Goal: Find contact information: Find contact information

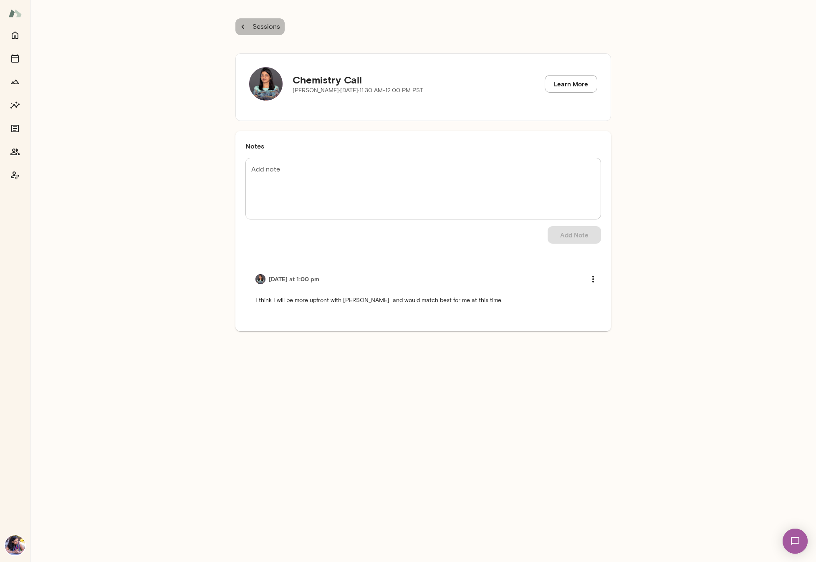
click at [240, 28] on icon "button" at bounding box center [242, 26] width 9 height 9
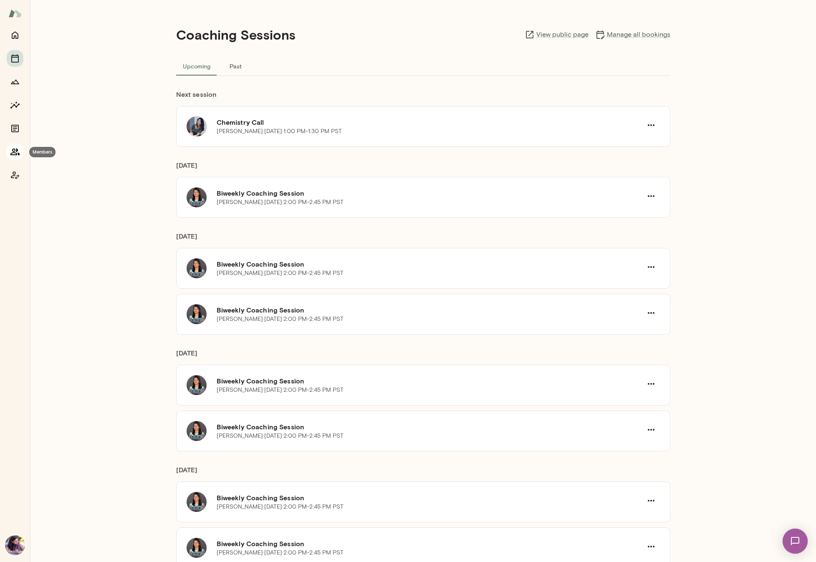
click at [13, 150] on icon "Members" at bounding box center [15, 152] width 10 height 10
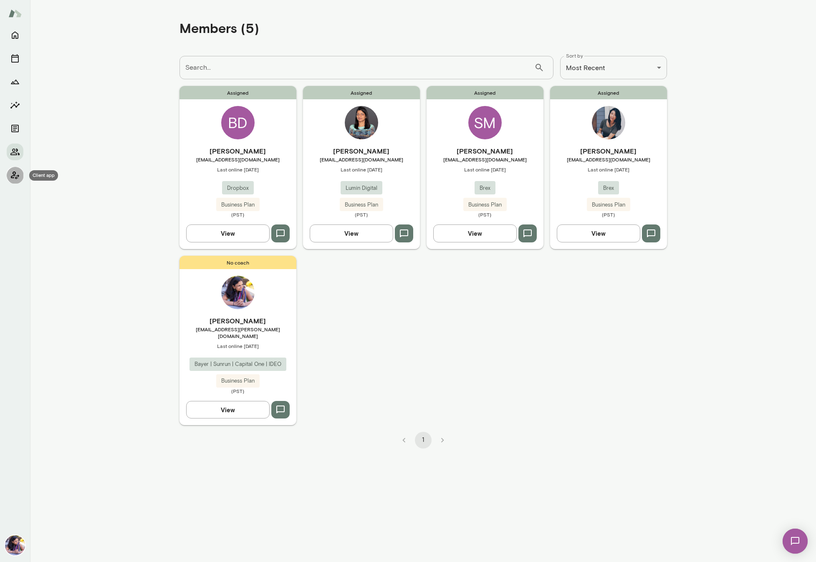
click at [14, 173] on icon "Client app" at bounding box center [15, 175] width 10 height 10
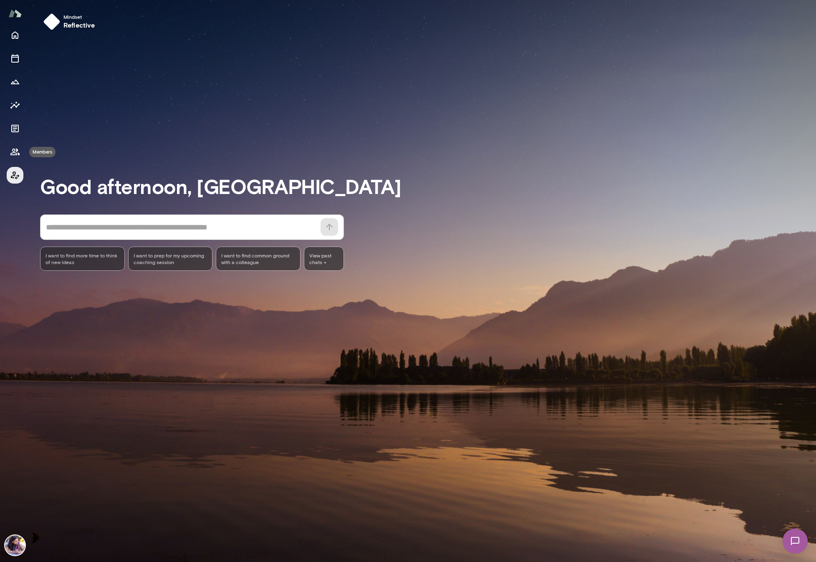
click at [10, 170] on icon "Coach app" at bounding box center [15, 175] width 10 height 10
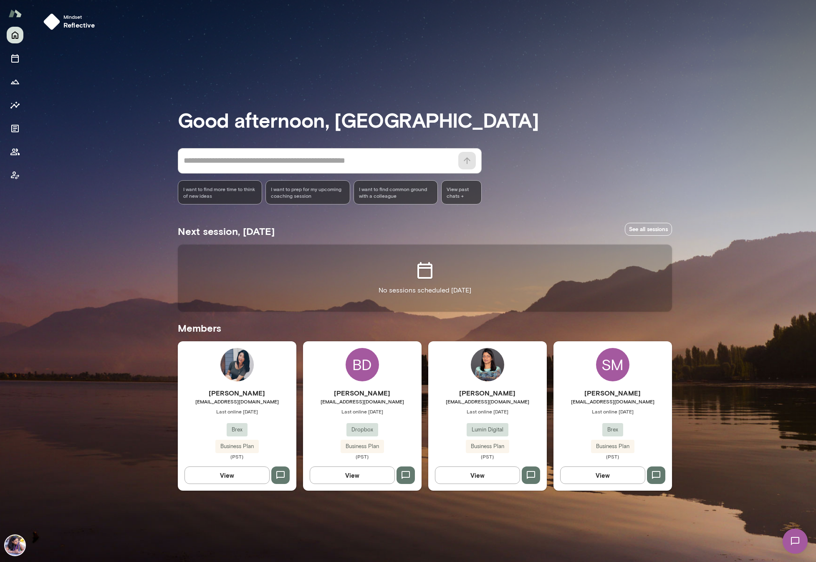
click at [488, 371] on img at bounding box center [487, 364] width 33 height 33
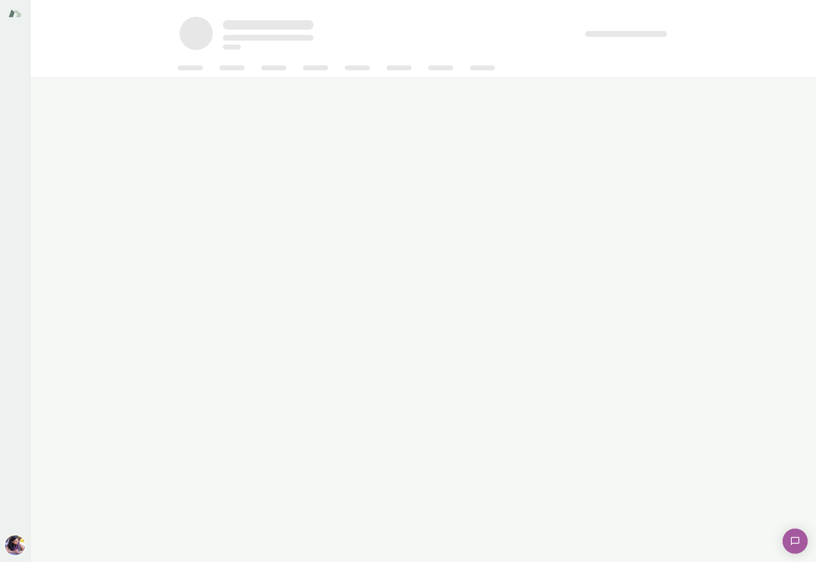
click at [488, 371] on main at bounding box center [422, 281] width 785 height 562
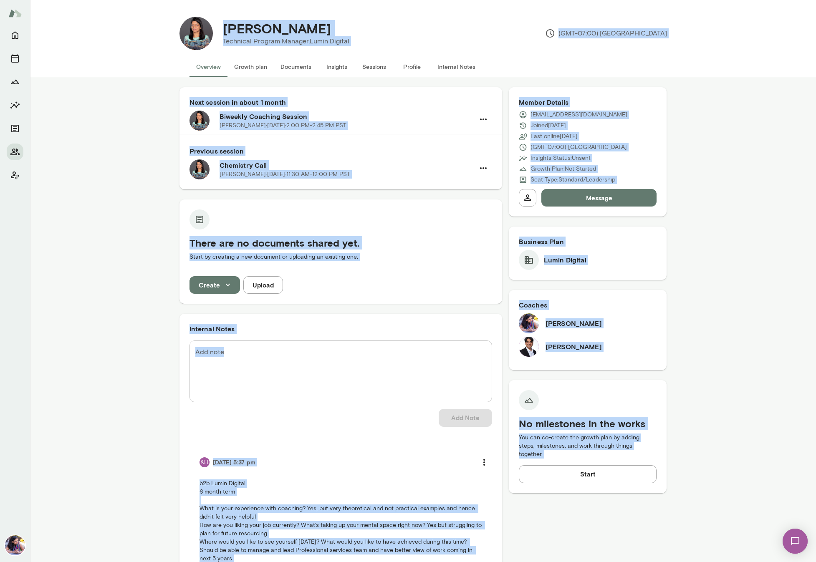
click at [407, 149] on h6 "Previous session" at bounding box center [340, 151] width 302 height 10
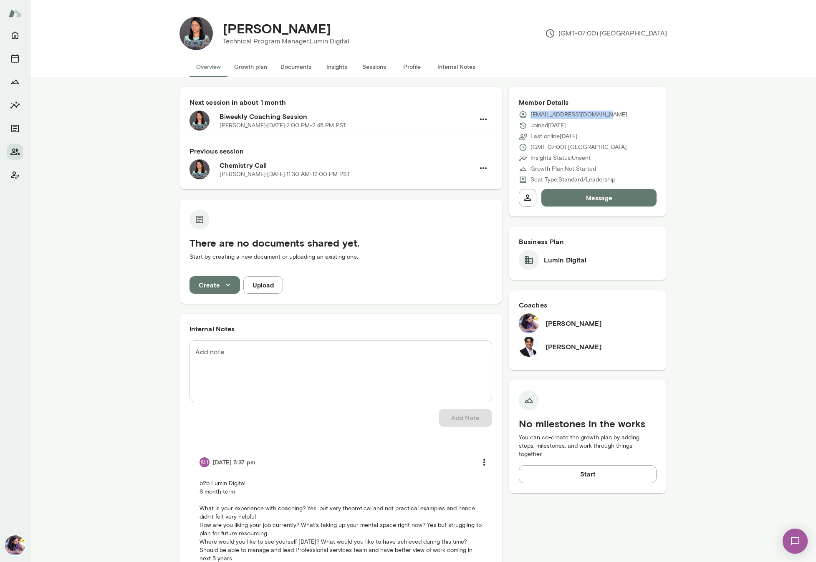
drag, startPoint x: 591, startPoint y: 116, endPoint x: 531, endPoint y: 115, distance: 60.1
click at [531, 115] on div "[EMAIL_ADDRESS][DOMAIN_NAME]" at bounding box center [588, 115] width 138 height 8
copy p "[EMAIL_ADDRESS][DOMAIN_NAME]"
drag, startPoint x: 591, startPoint y: 349, endPoint x: 544, endPoint y: 350, distance: 46.3
click at [544, 350] on div "[PERSON_NAME]" at bounding box center [588, 347] width 138 height 20
